Goal: Find specific page/section: Find specific page/section

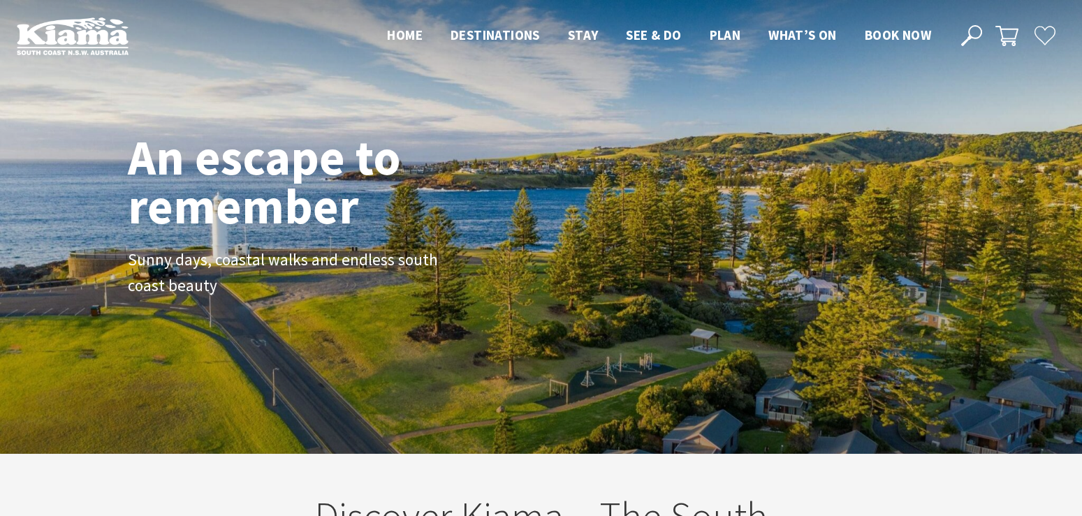
scroll to position [219, 1072]
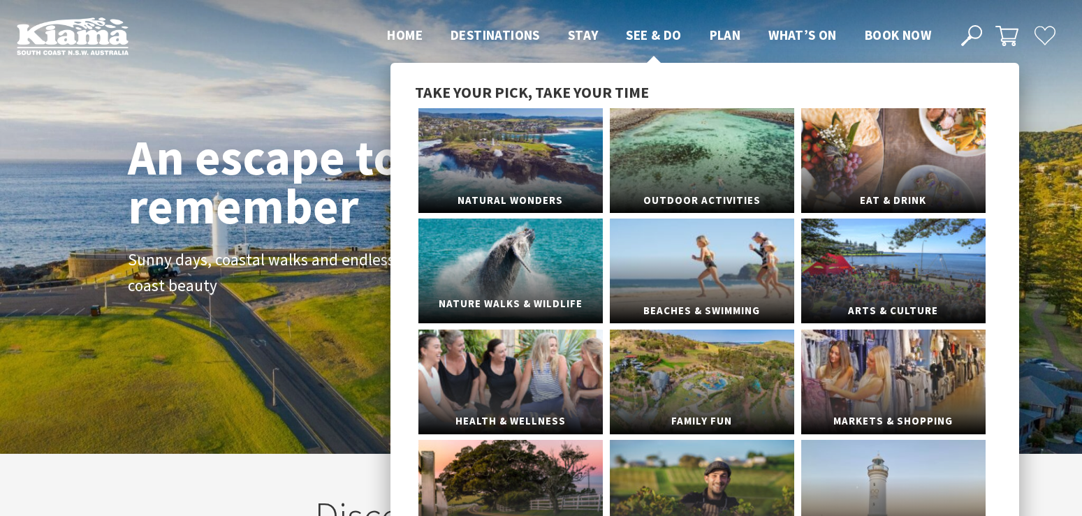
click at [530, 242] on link "Nature Walks & Wildlife" at bounding box center [511, 271] width 184 height 105
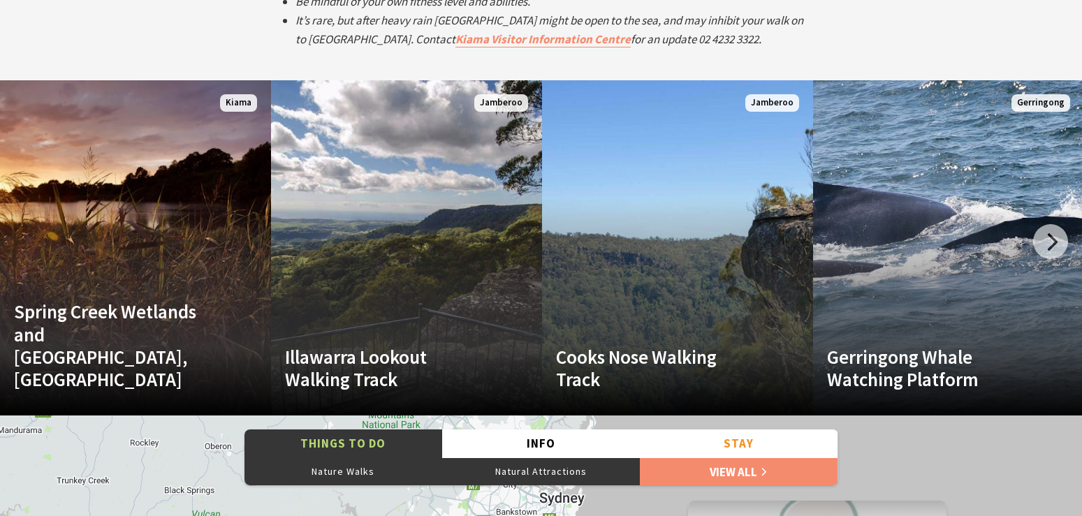
scroll to position [2675, 0]
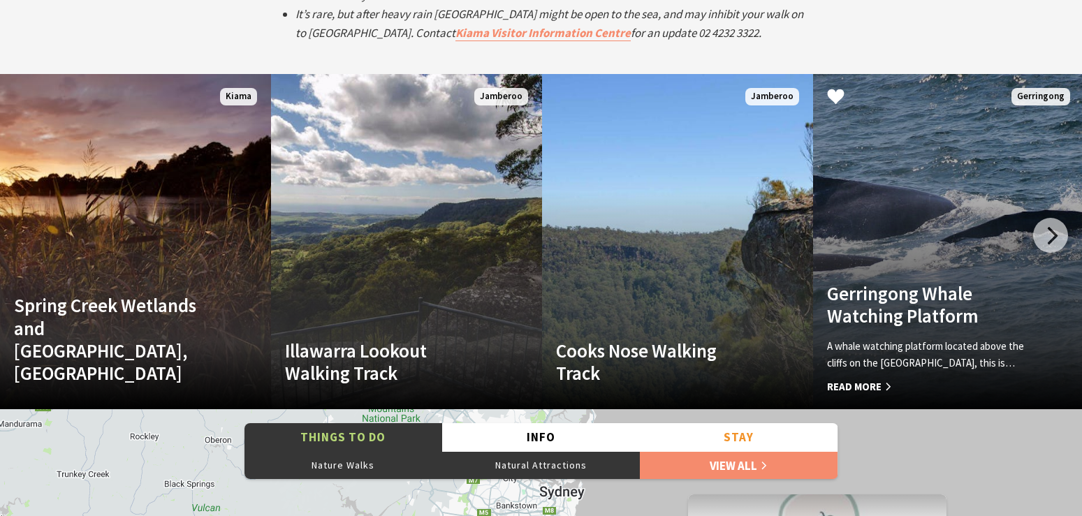
click at [941, 303] on h4 "Gerringong Whale Watching Platform" at bounding box center [928, 304] width 203 height 45
